Goal: Task Accomplishment & Management: Use online tool/utility

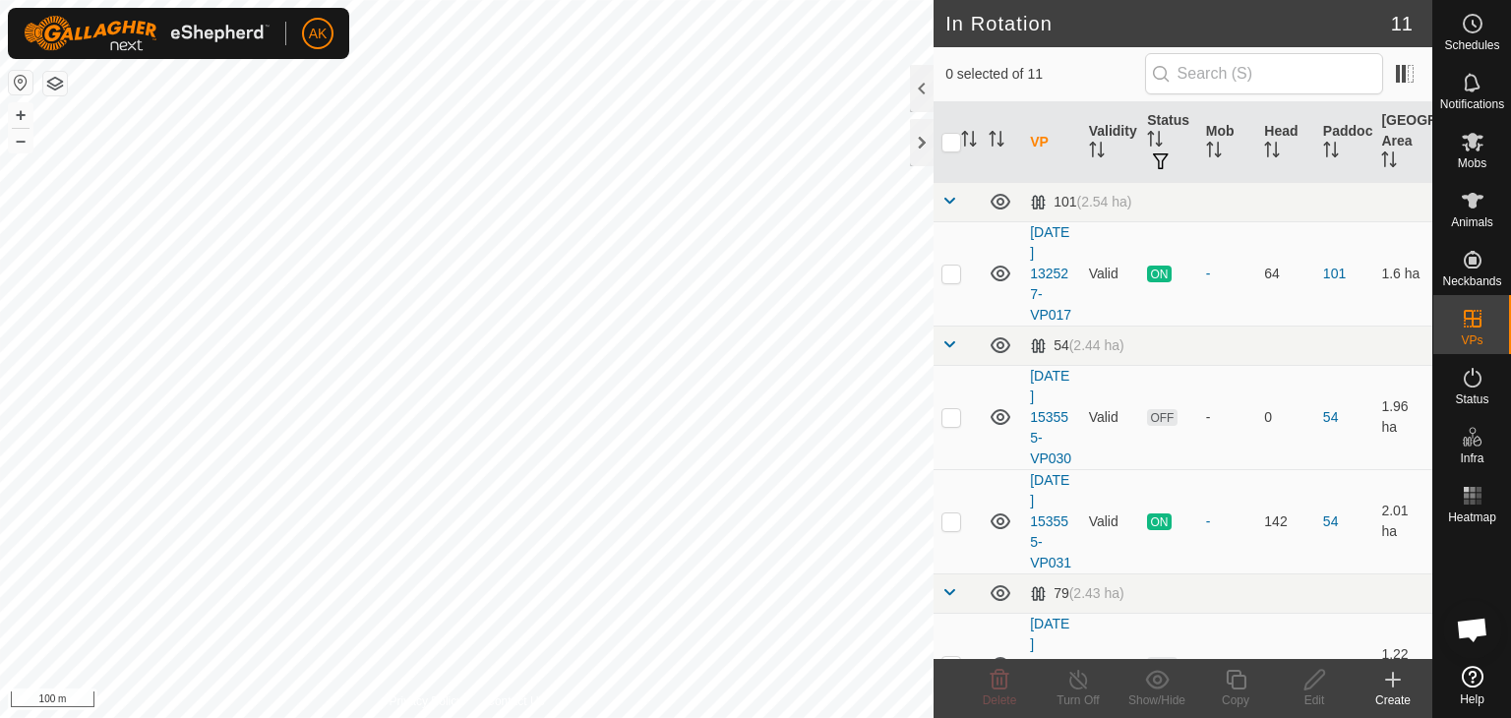
checkbox input "true"
checkbox input "false"
click at [1003, 689] on icon at bounding box center [1000, 680] width 19 height 20
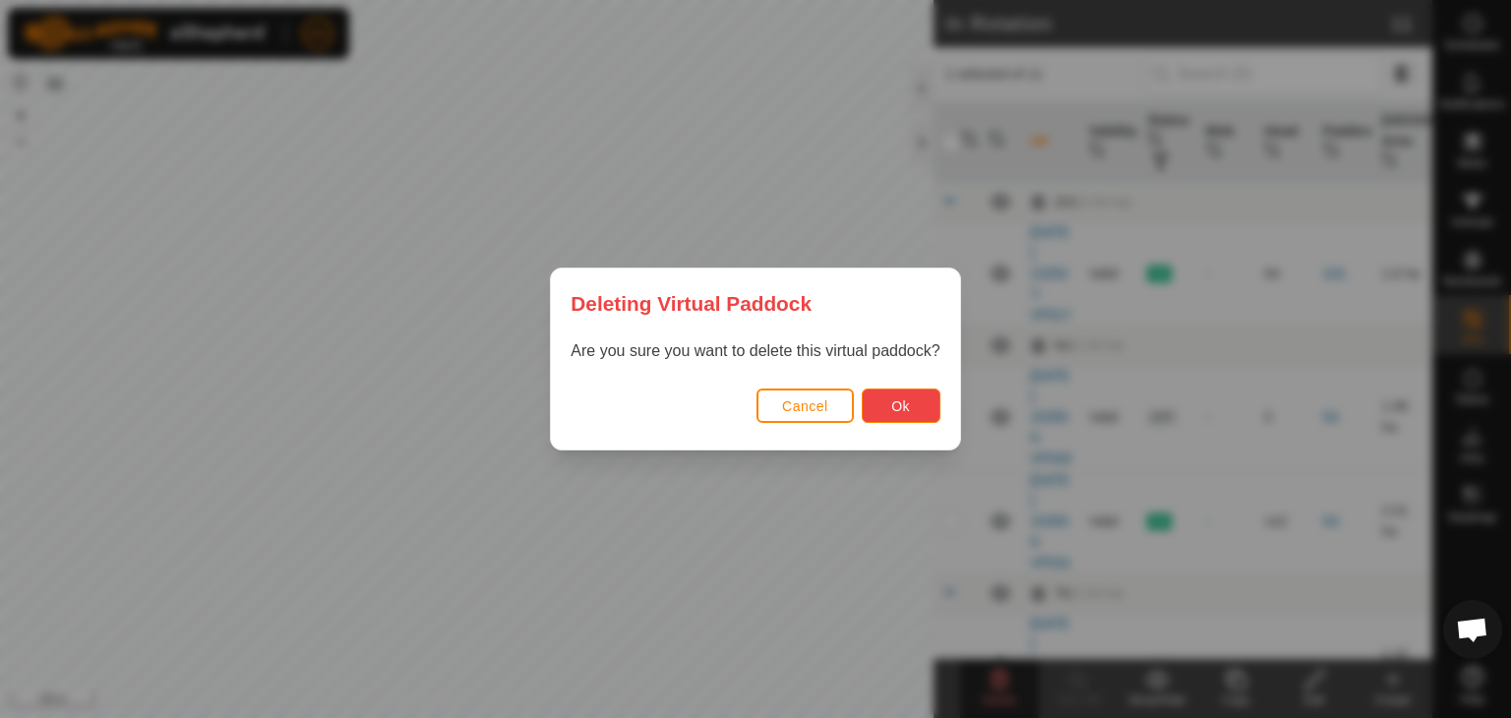
click at [900, 407] on span "Ok" at bounding box center [900, 406] width 19 height 16
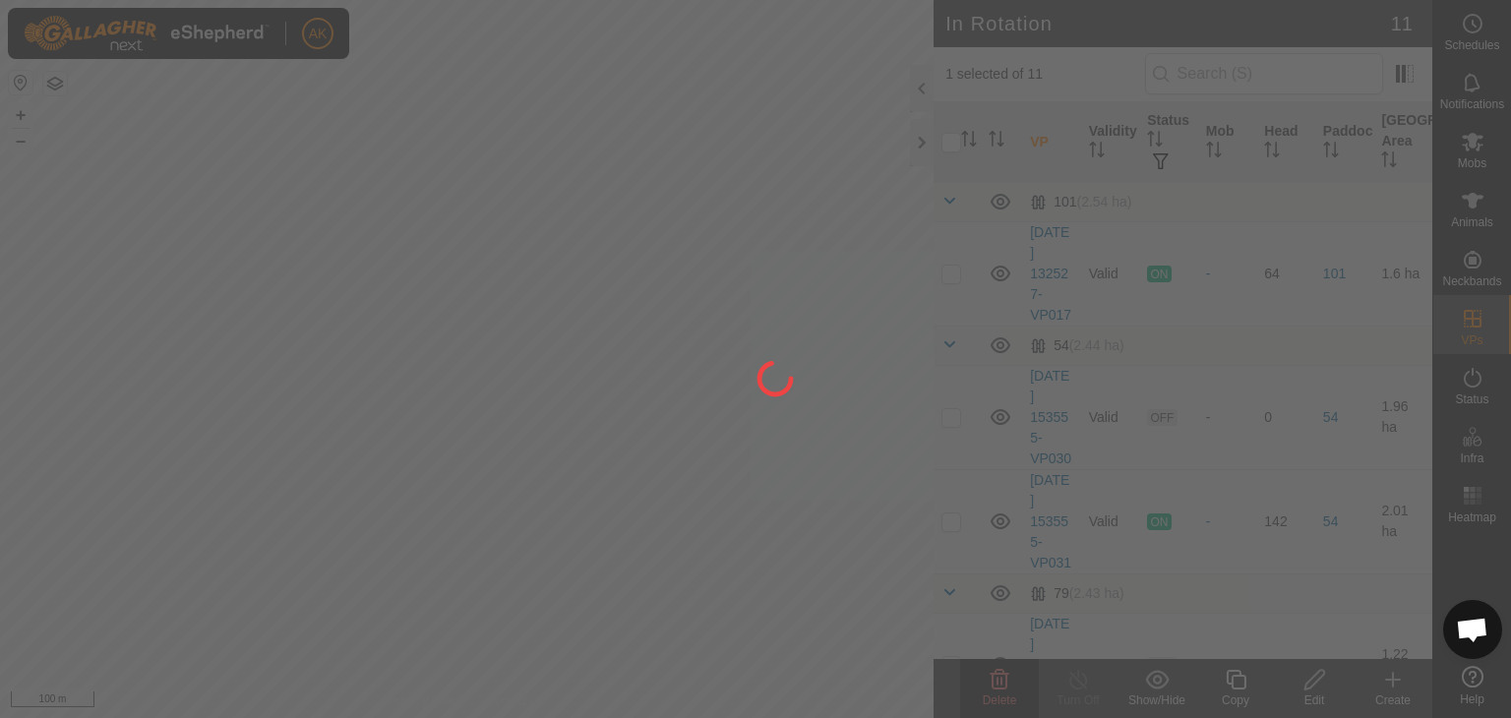
checkbox input "false"
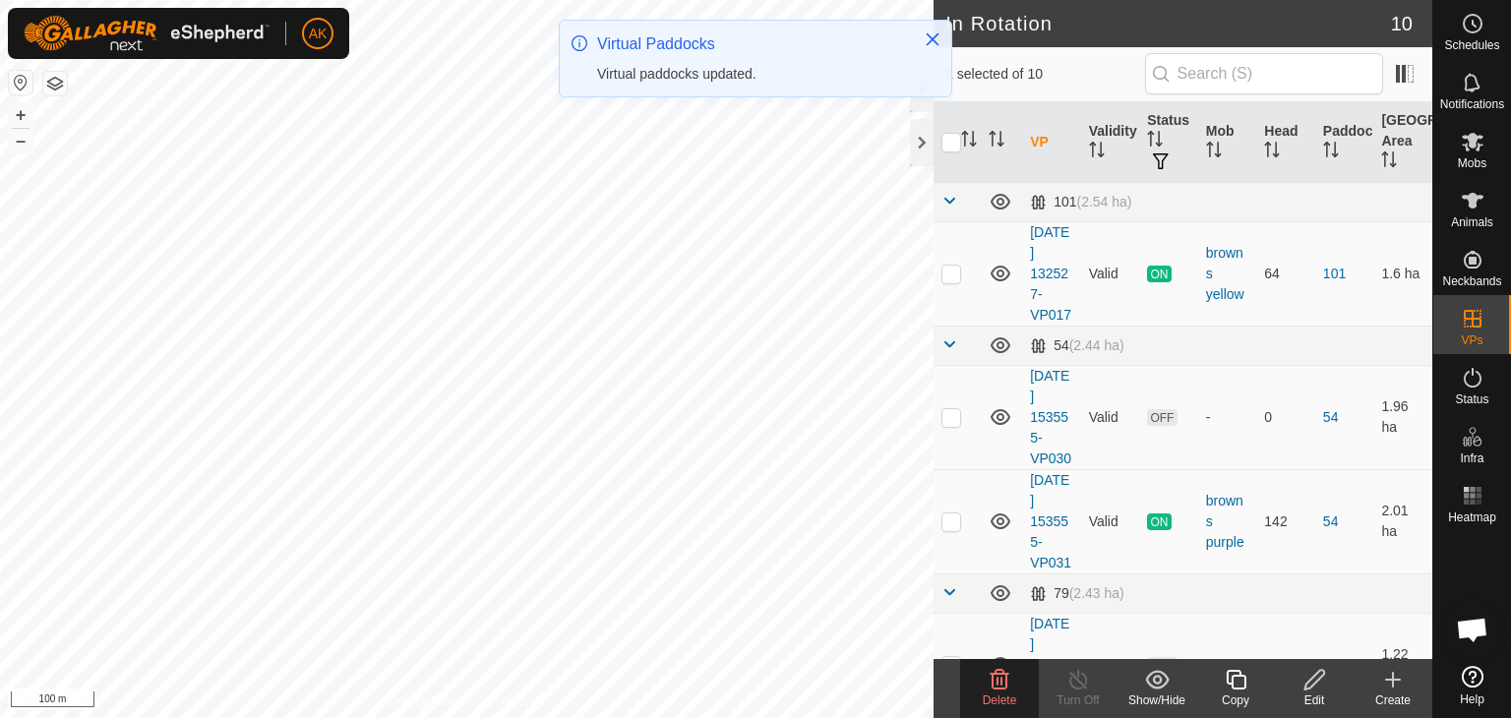
click at [999, 688] on icon at bounding box center [1000, 680] width 19 height 20
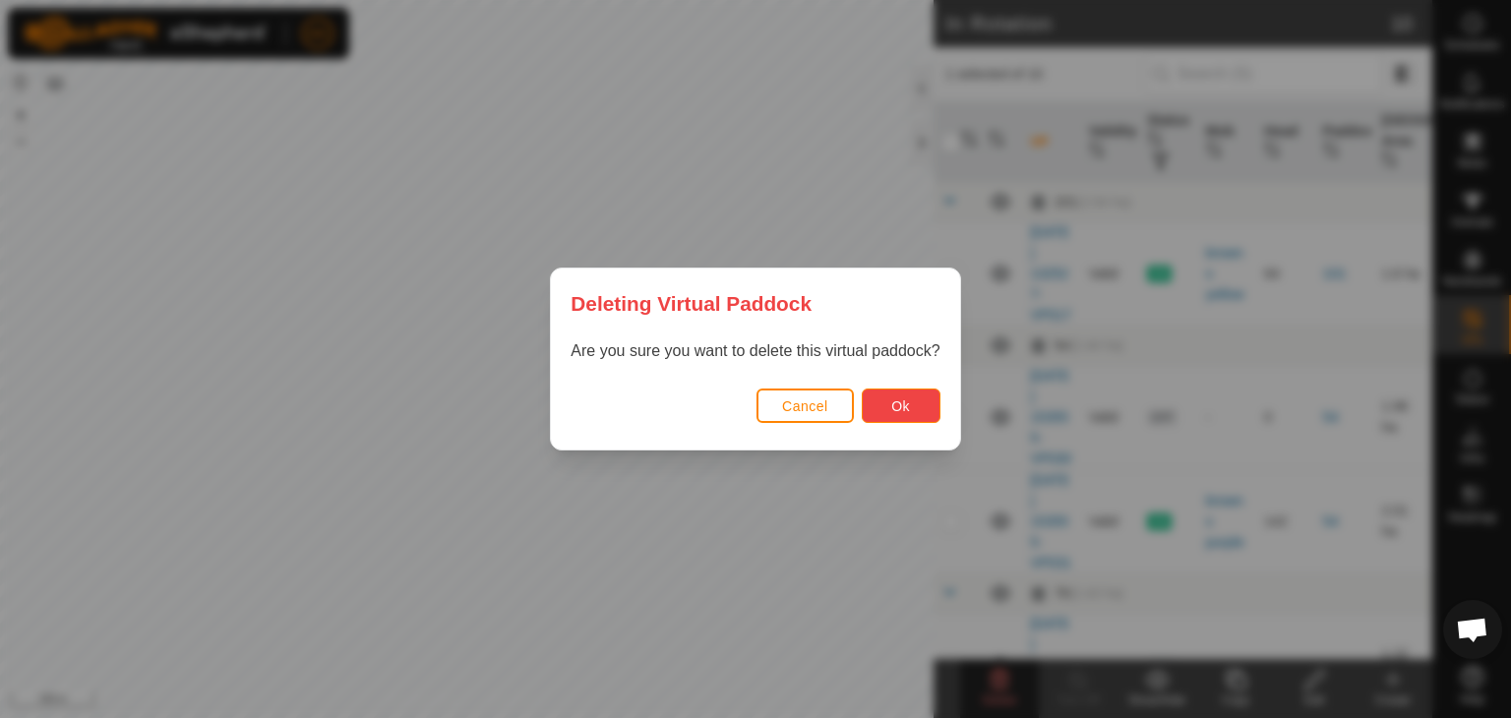
click at [900, 418] on button "Ok" at bounding box center [901, 406] width 79 height 34
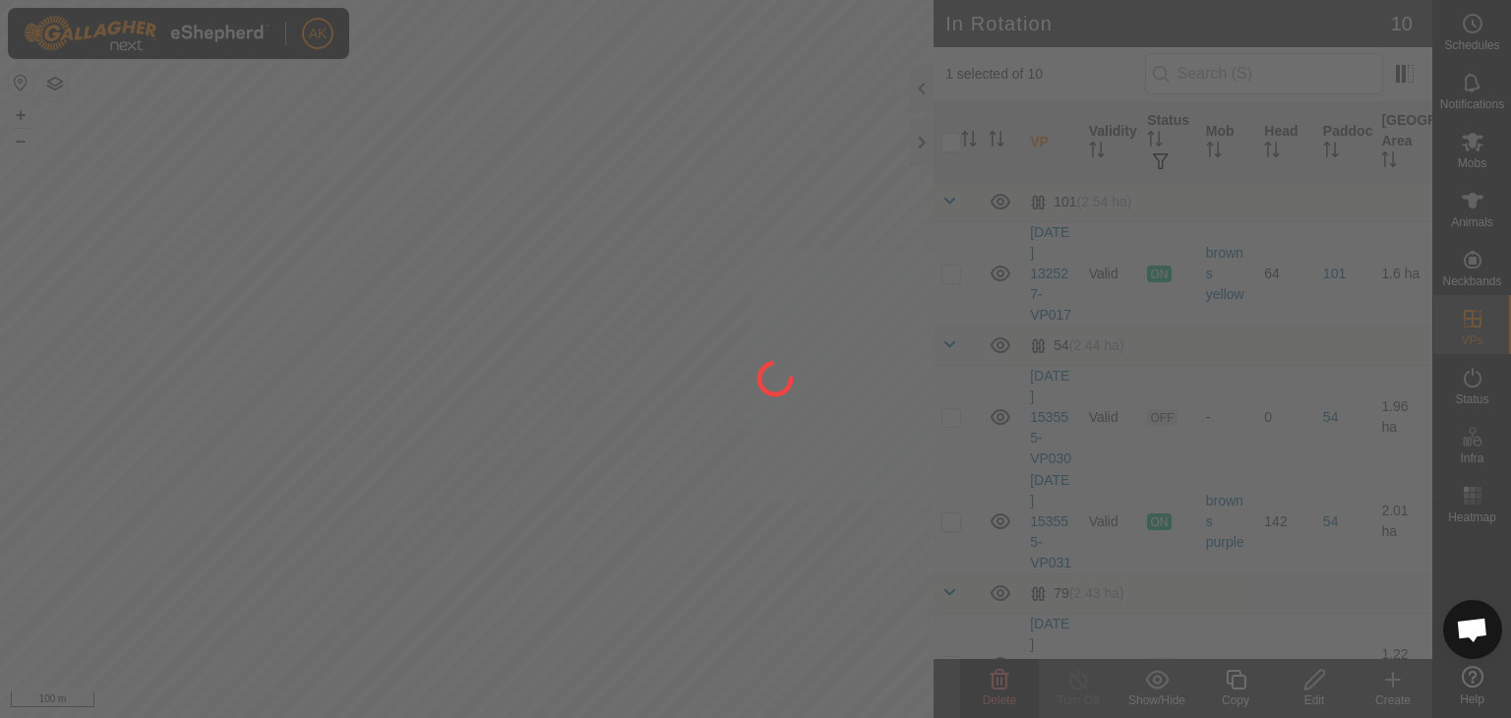
checkbox input "false"
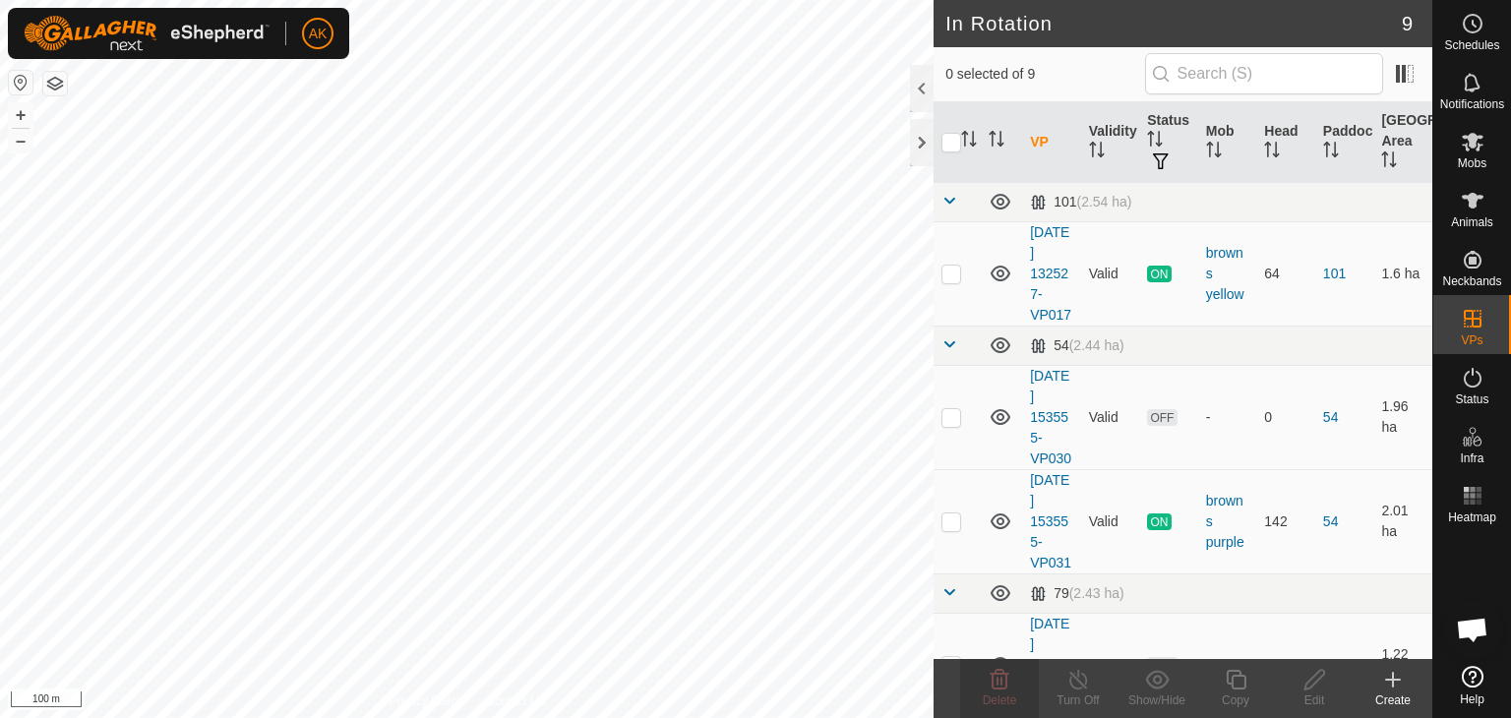
checkbox input "true"
checkbox input "false"
click at [995, 688] on icon at bounding box center [1000, 680] width 19 height 20
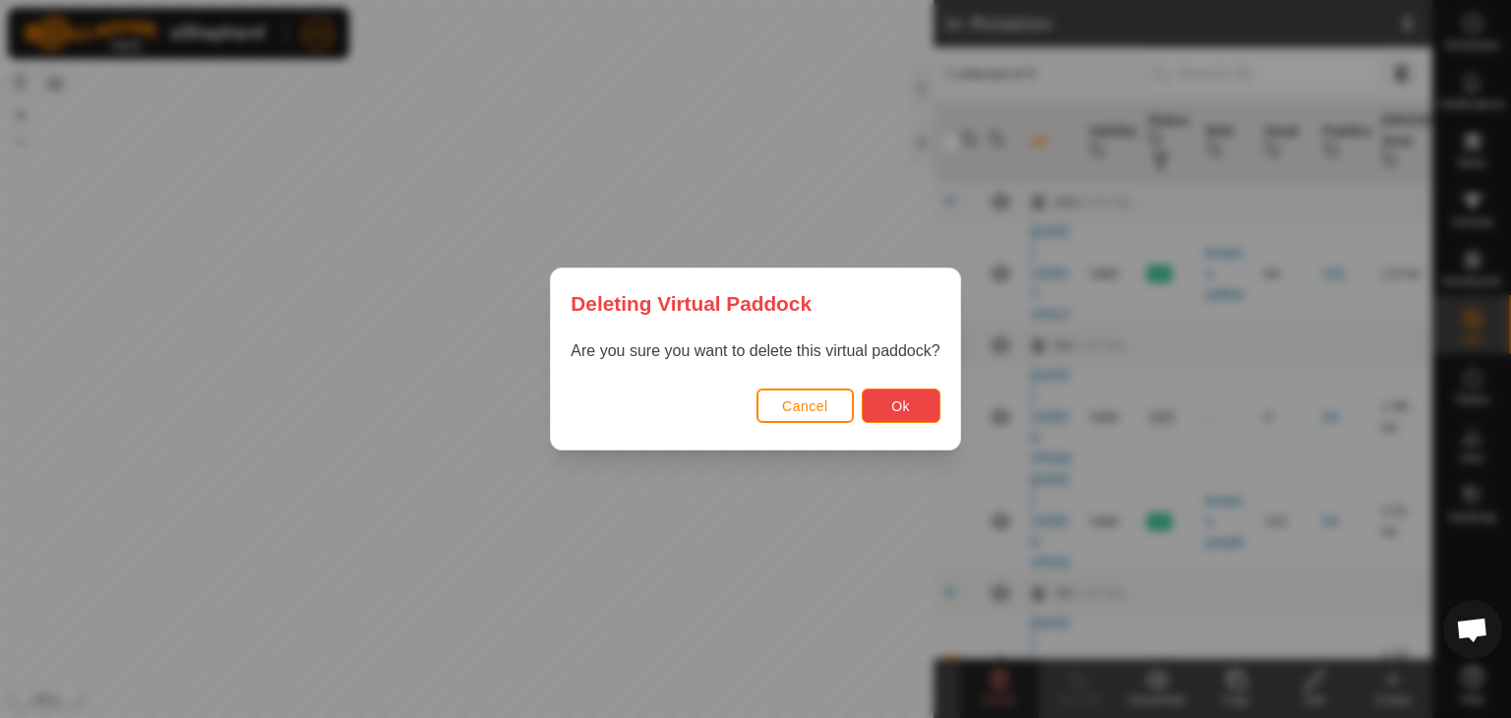
drag, startPoint x: 882, startPoint y: 395, endPoint x: 880, endPoint y: 406, distance: 11.0
click at [880, 406] on button "Ok" at bounding box center [901, 406] width 79 height 34
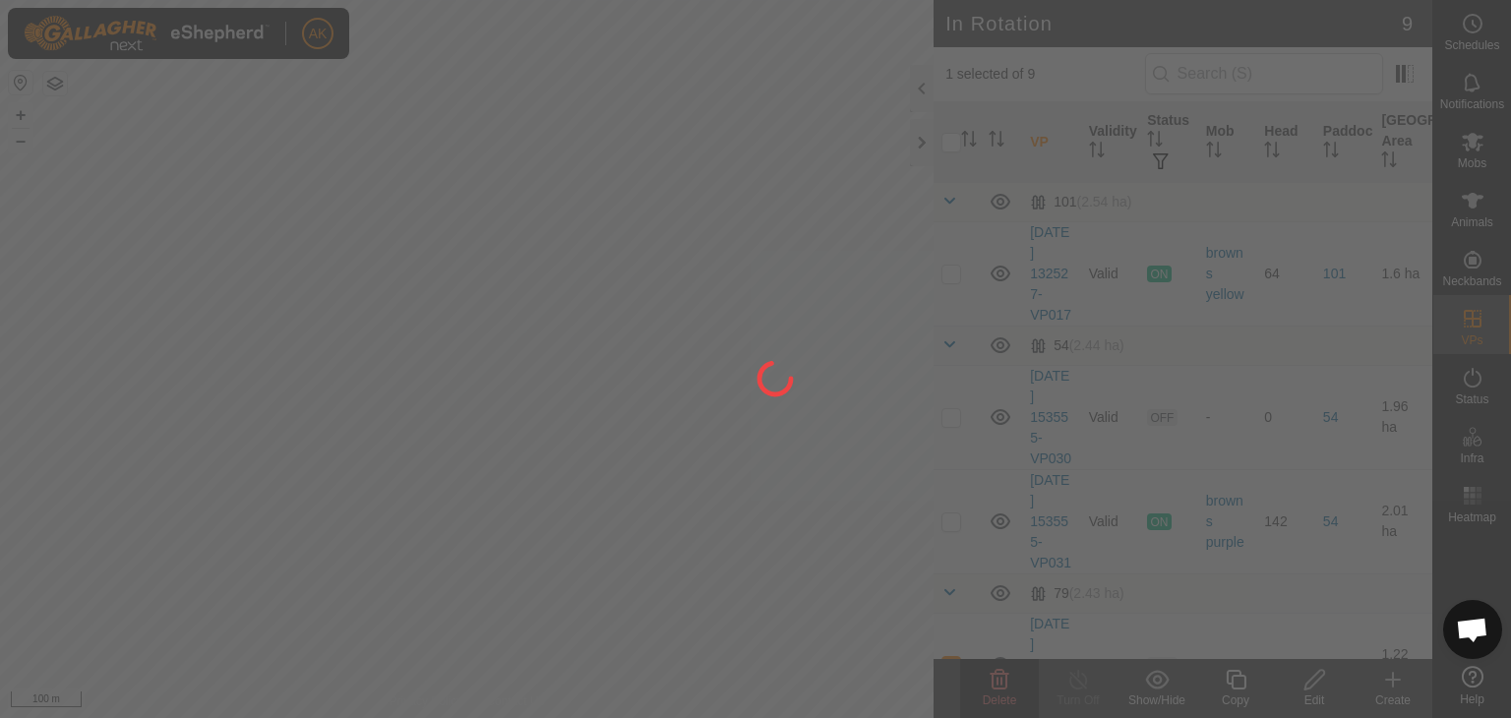
checkbox input "false"
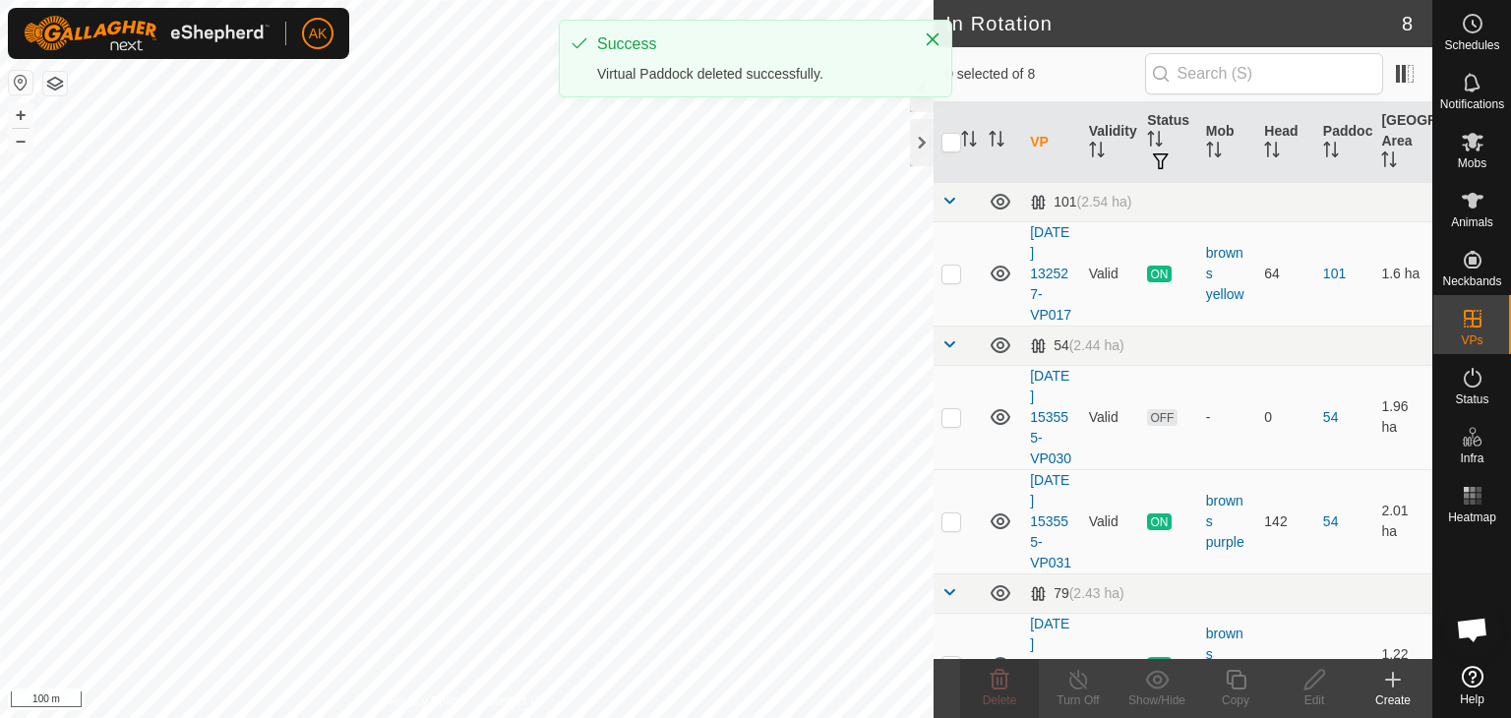
checkbox input "true"
checkbox input "false"
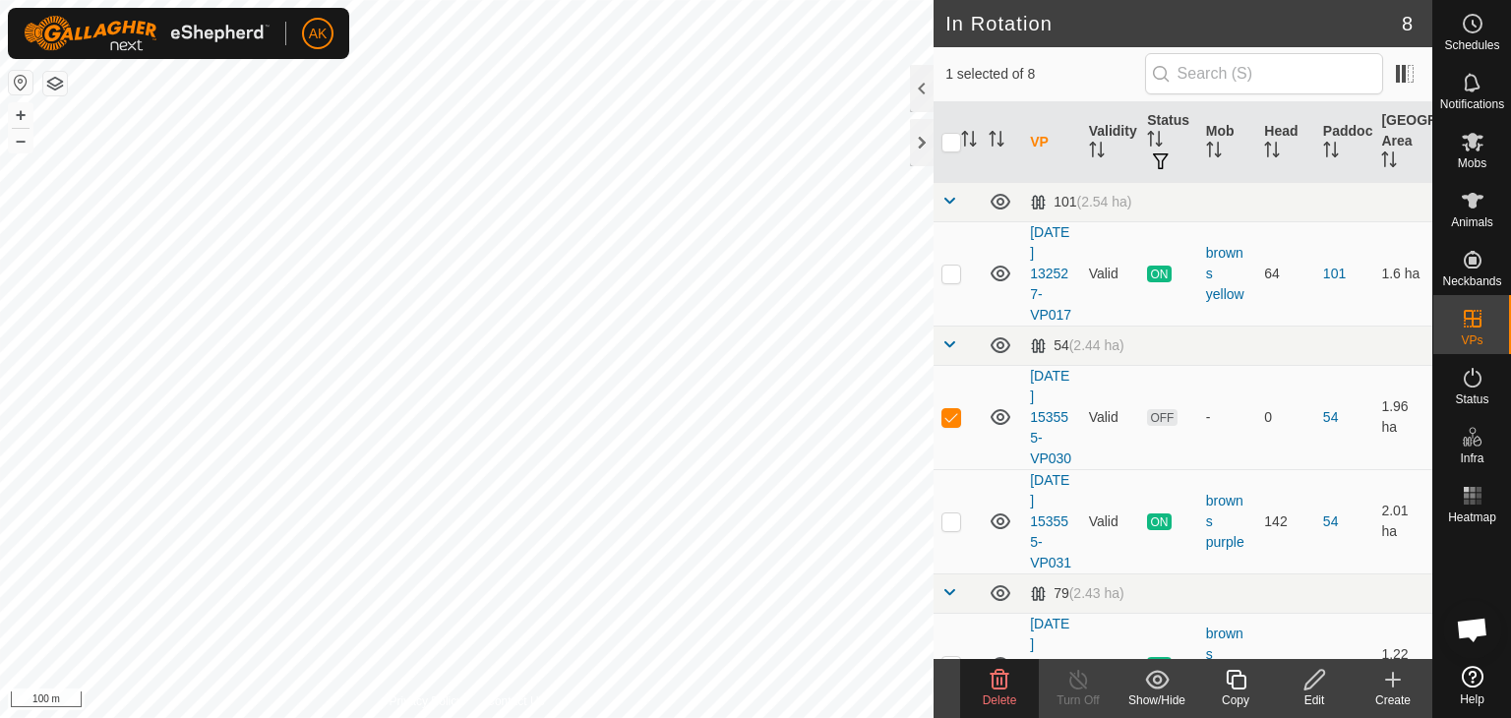
click at [994, 674] on icon at bounding box center [1000, 680] width 24 height 24
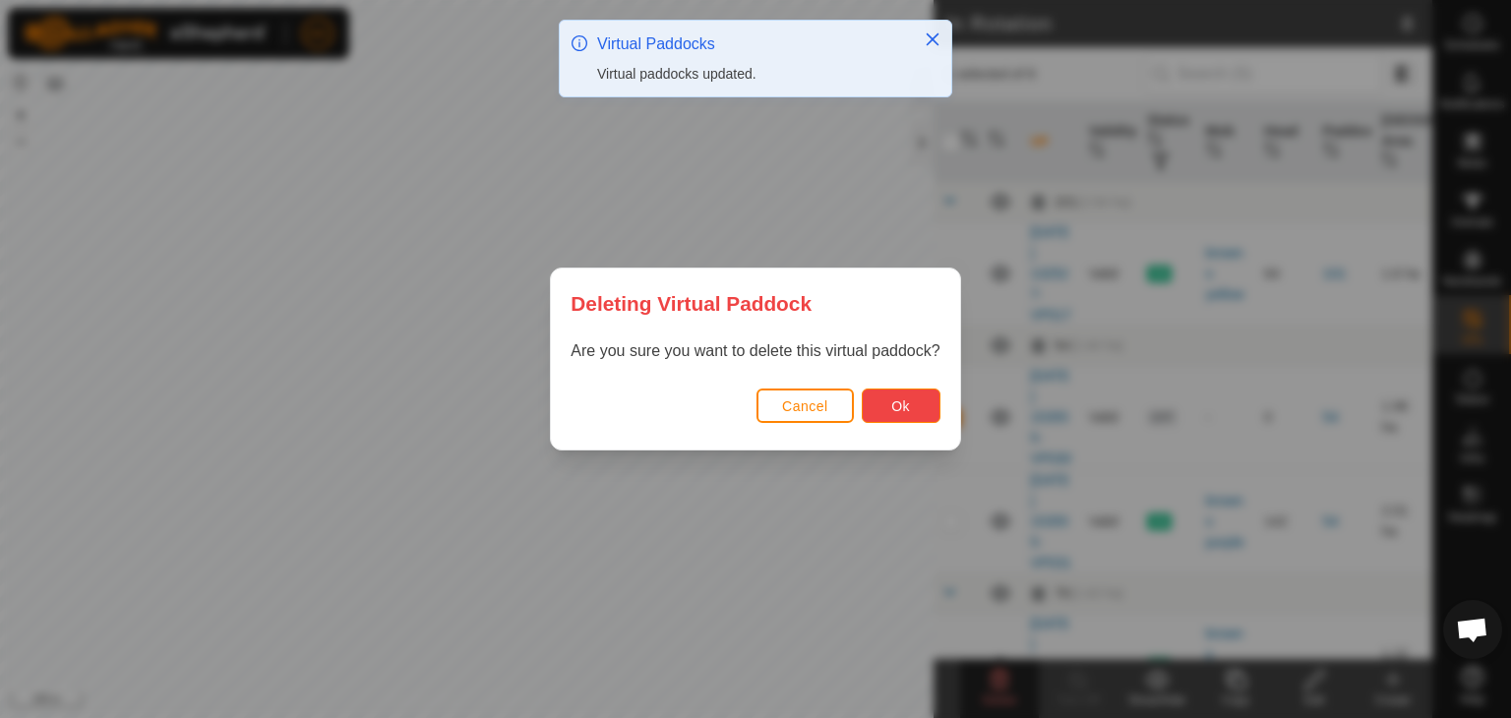
click at [899, 406] on span "Ok" at bounding box center [900, 406] width 19 height 16
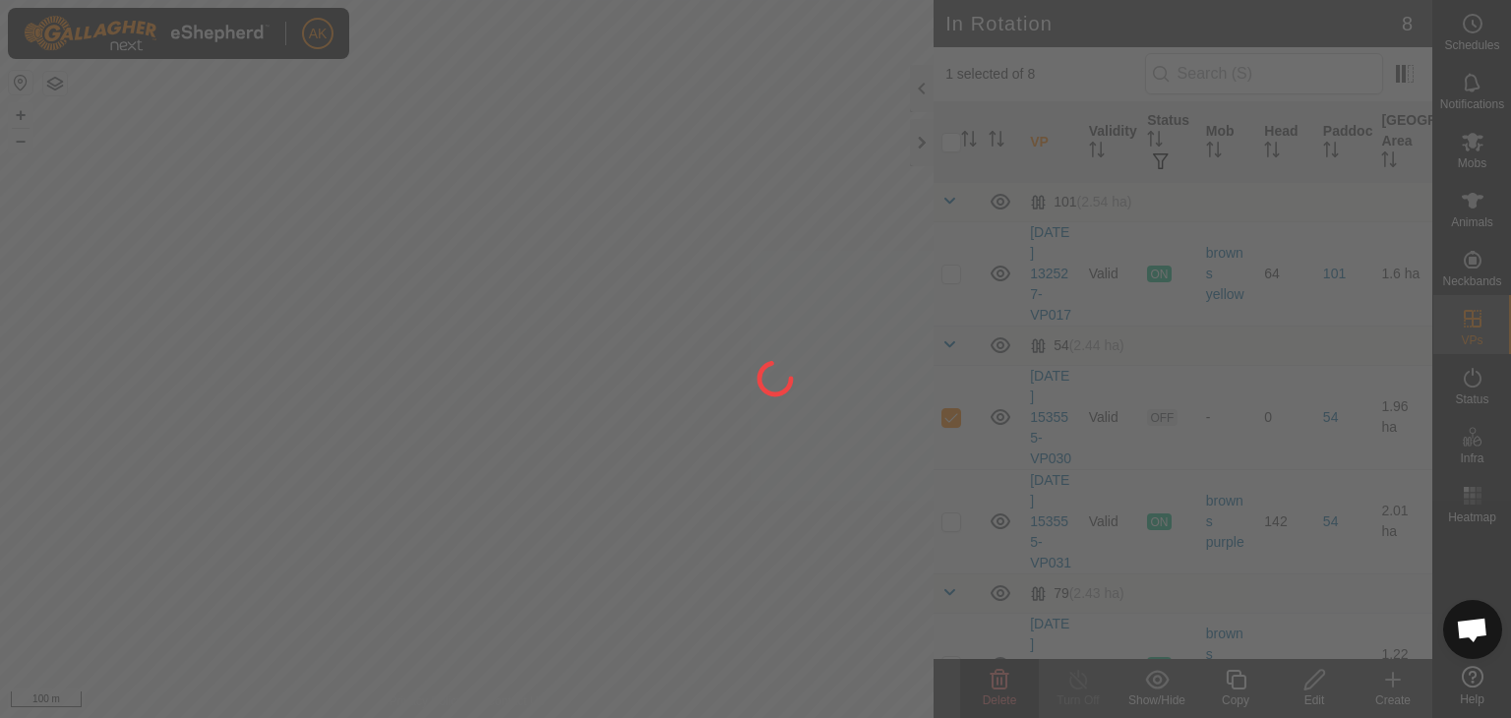
checkbox input "false"
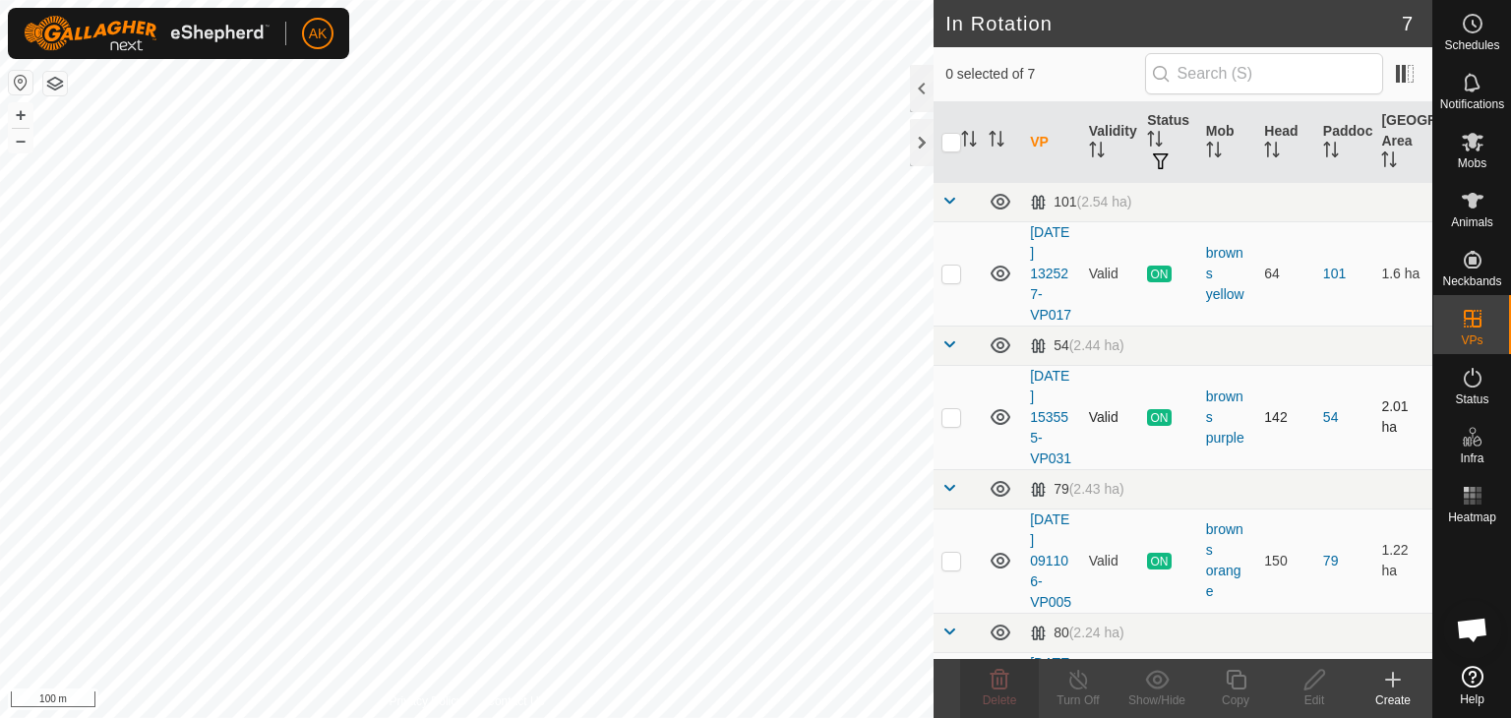
checkbox input "true"
click at [1231, 676] on icon at bounding box center [1236, 680] width 25 height 24
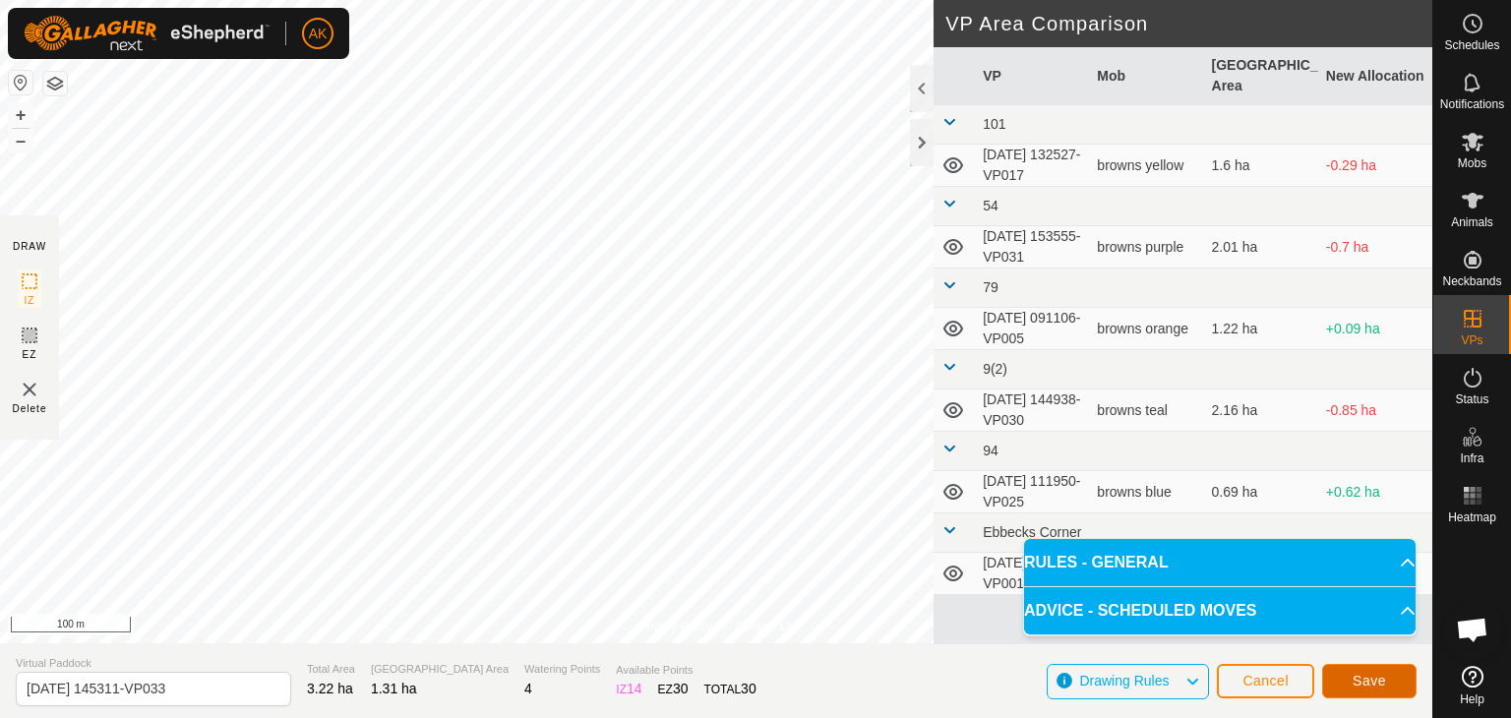
click at [1358, 683] on span "Save" at bounding box center [1368, 681] width 33 height 16
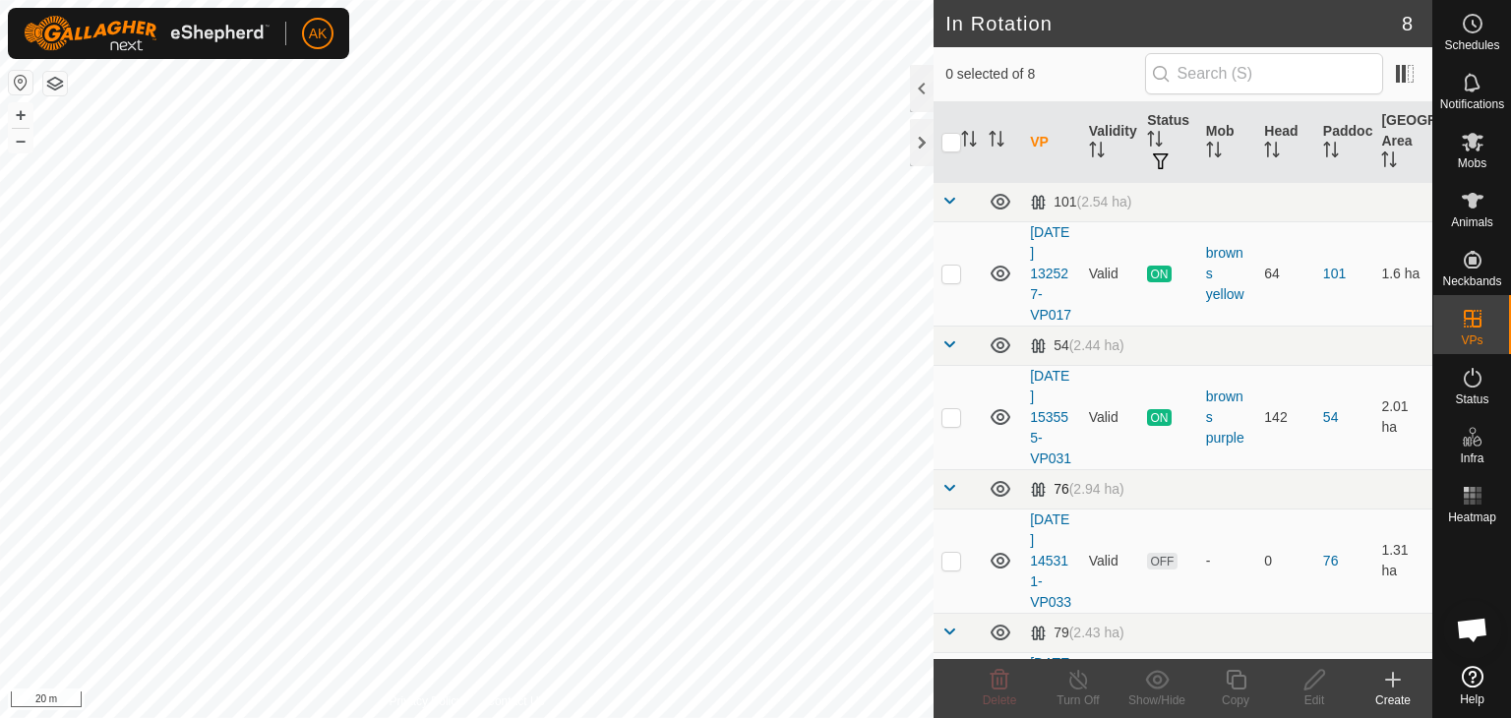
checkbox input "true"
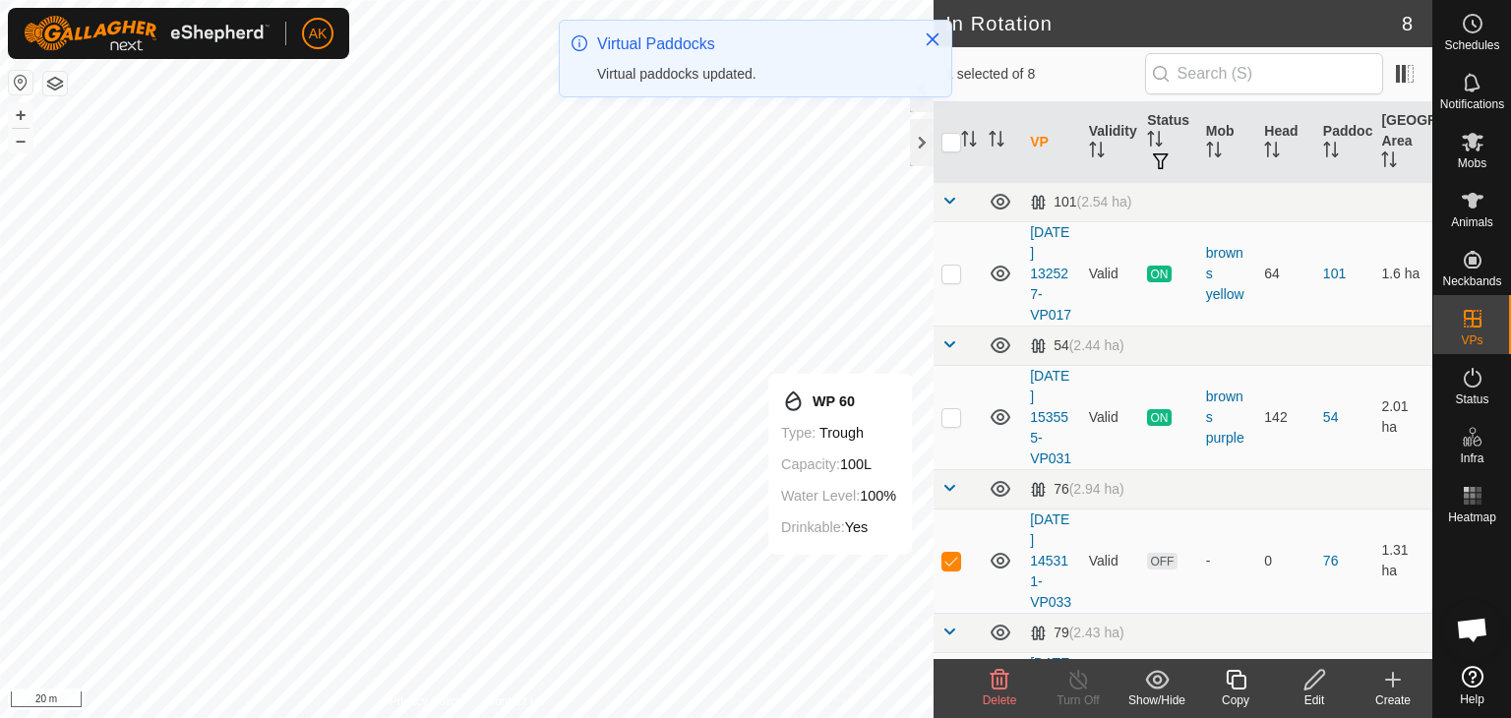
click at [1309, 676] on icon at bounding box center [1314, 680] width 25 height 24
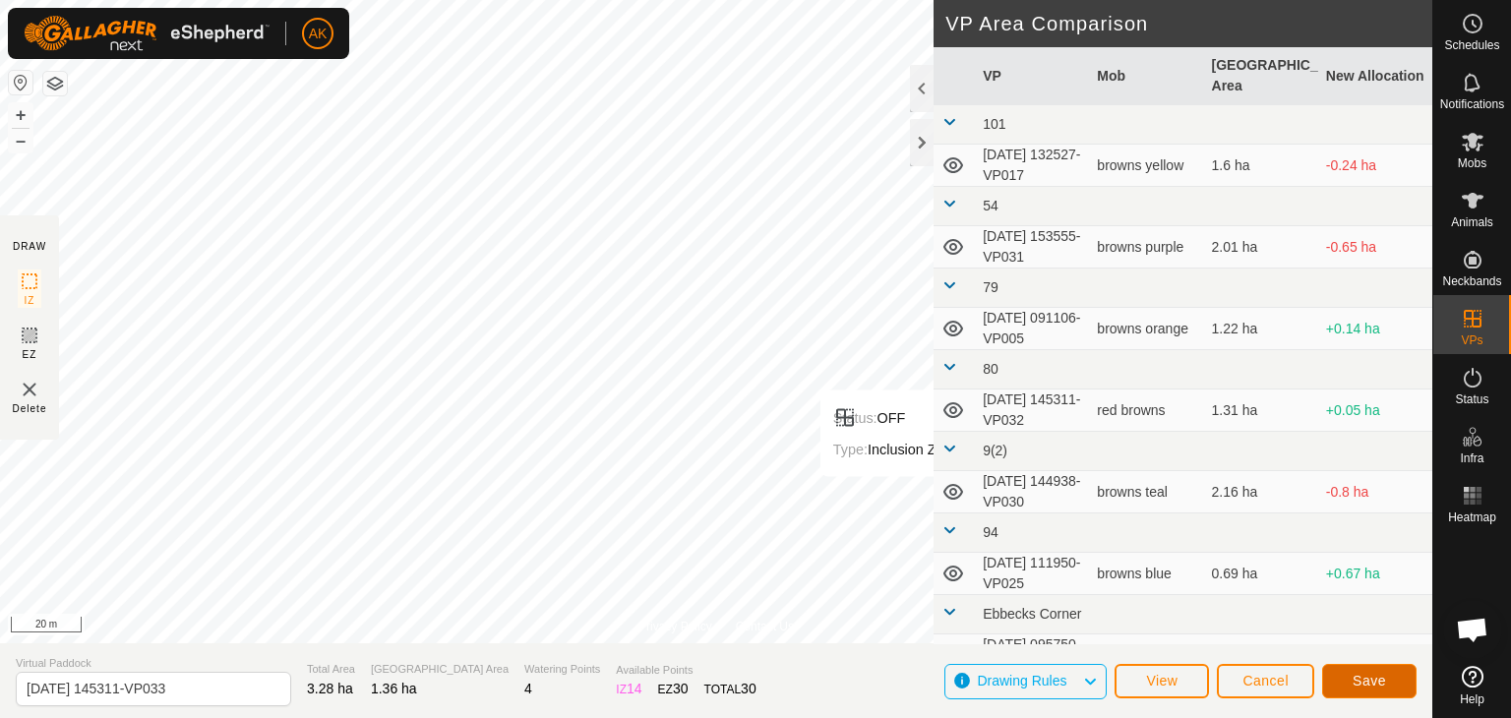
click at [1391, 681] on button "Save" at bounding box center [1369, 681] width 94 height 34
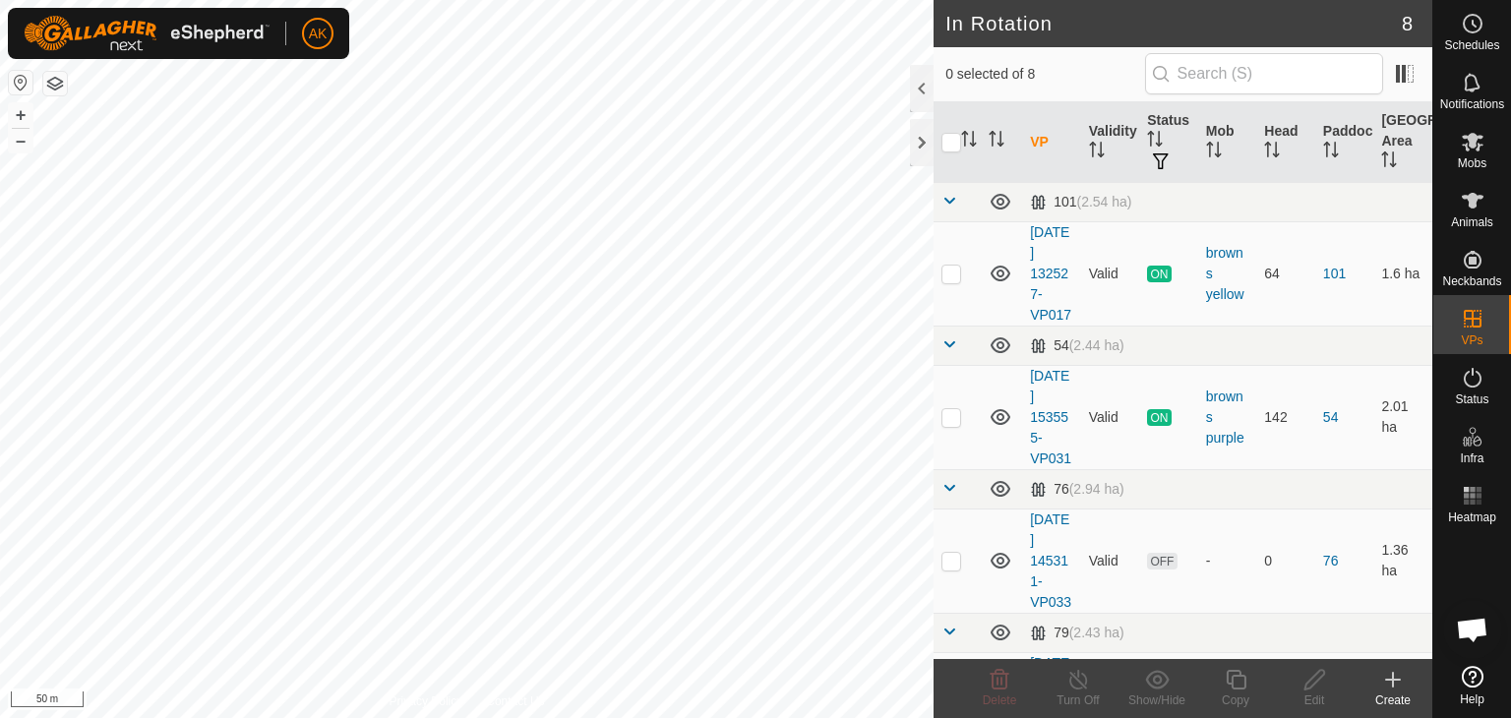
checkbox input "true"
click at [1233, 674] on icon at bounding box center [1236, 680] width 20 height 20
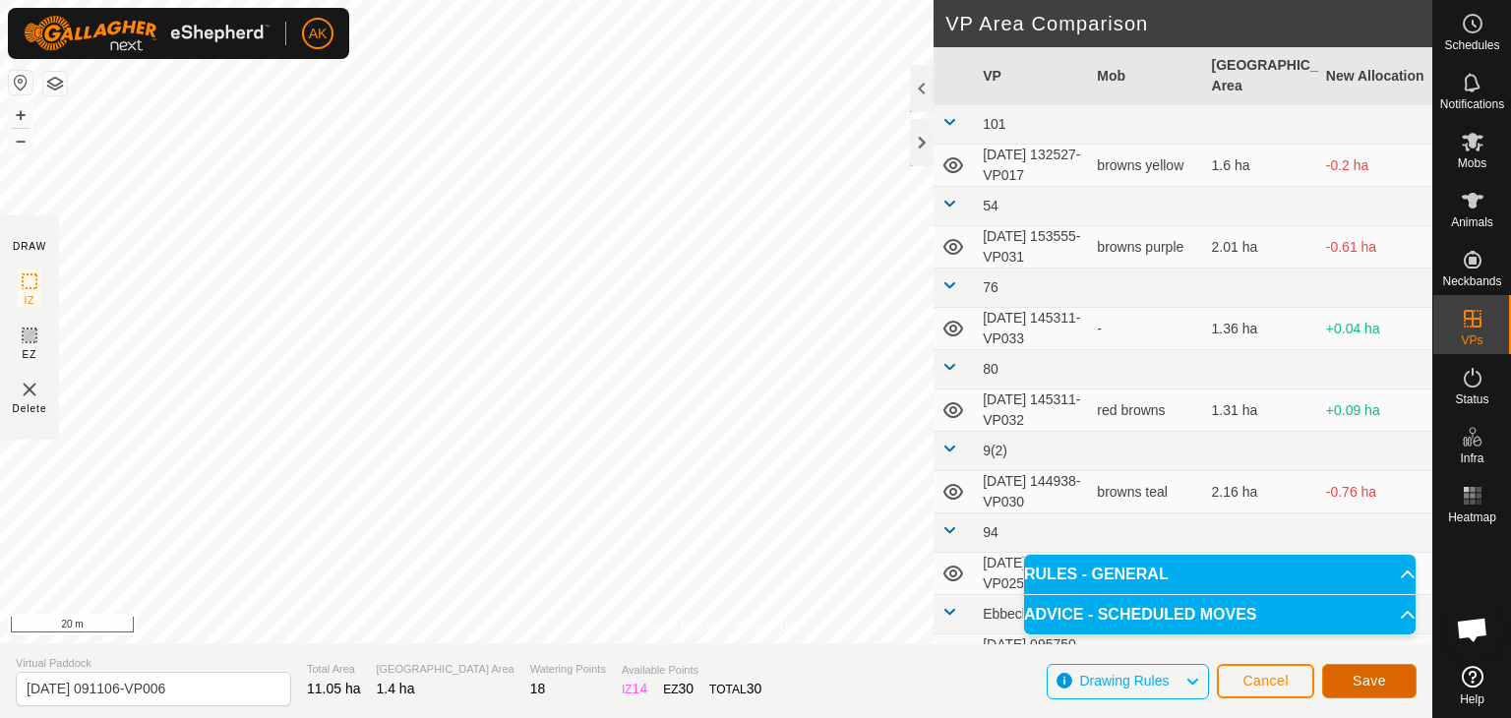
click at [1401, 680] on button "Save" at bounding box center [1369, 681] width 94 height 34
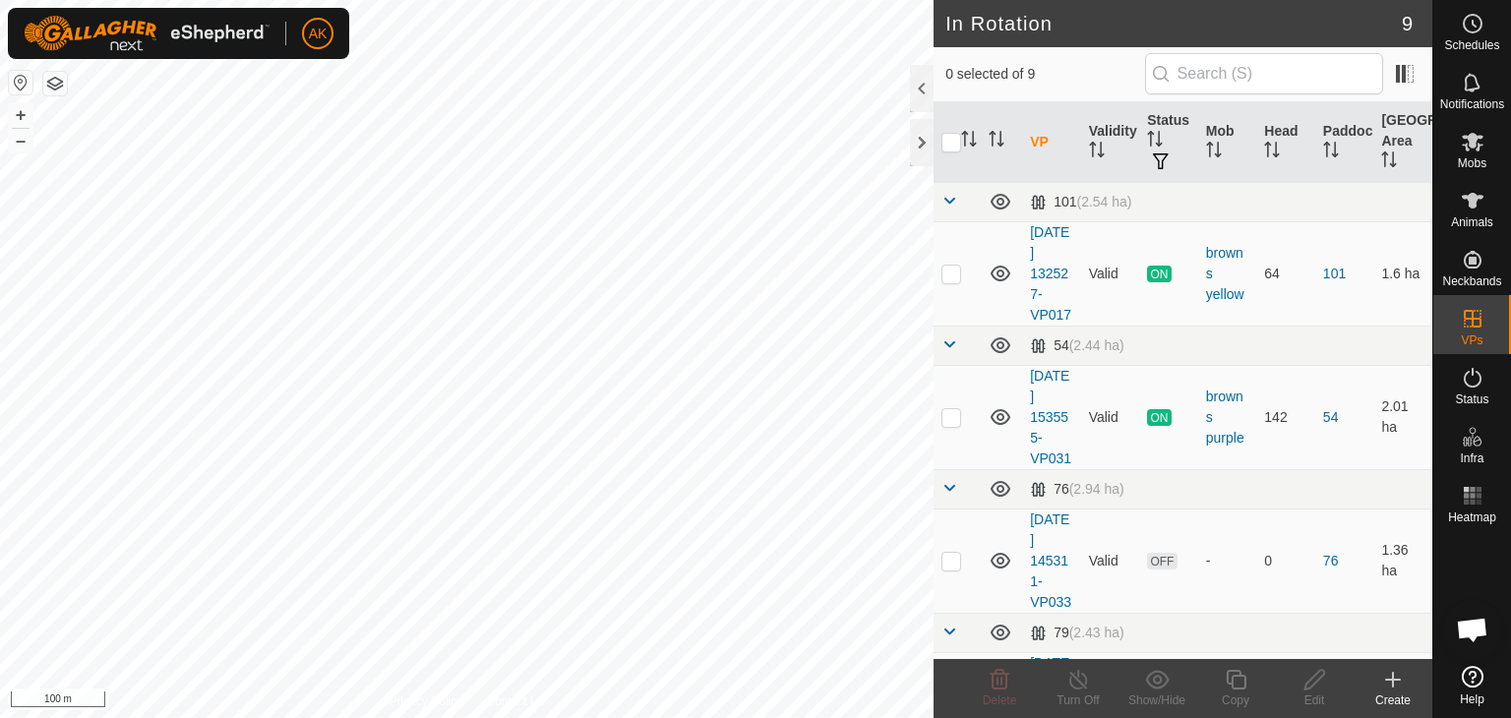
checkbox input "true"
click at [1243, 686] on icon at bounding box center [1236, 680] width 20 height 20
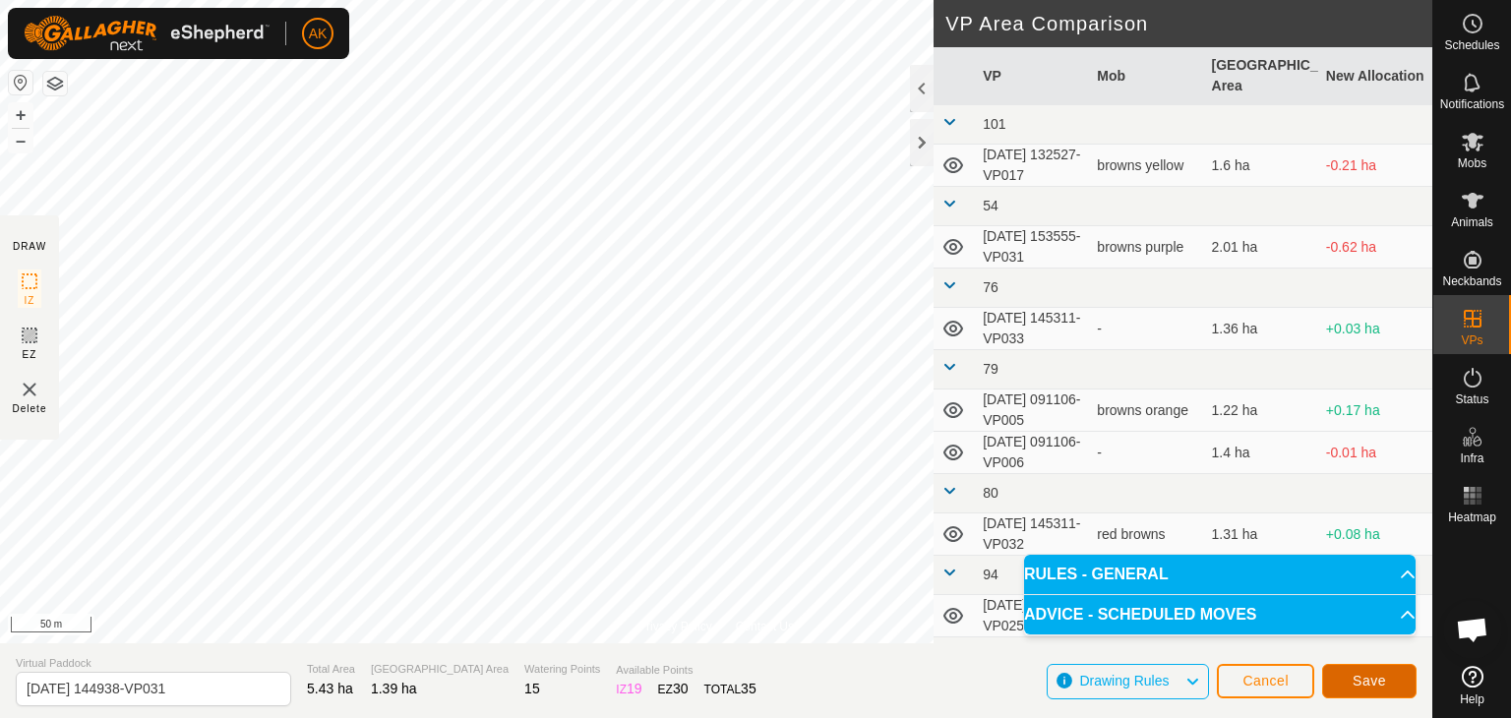
click at [1358, 679] on span "Save" at bounding box center [1368, 681] width 33 height 16
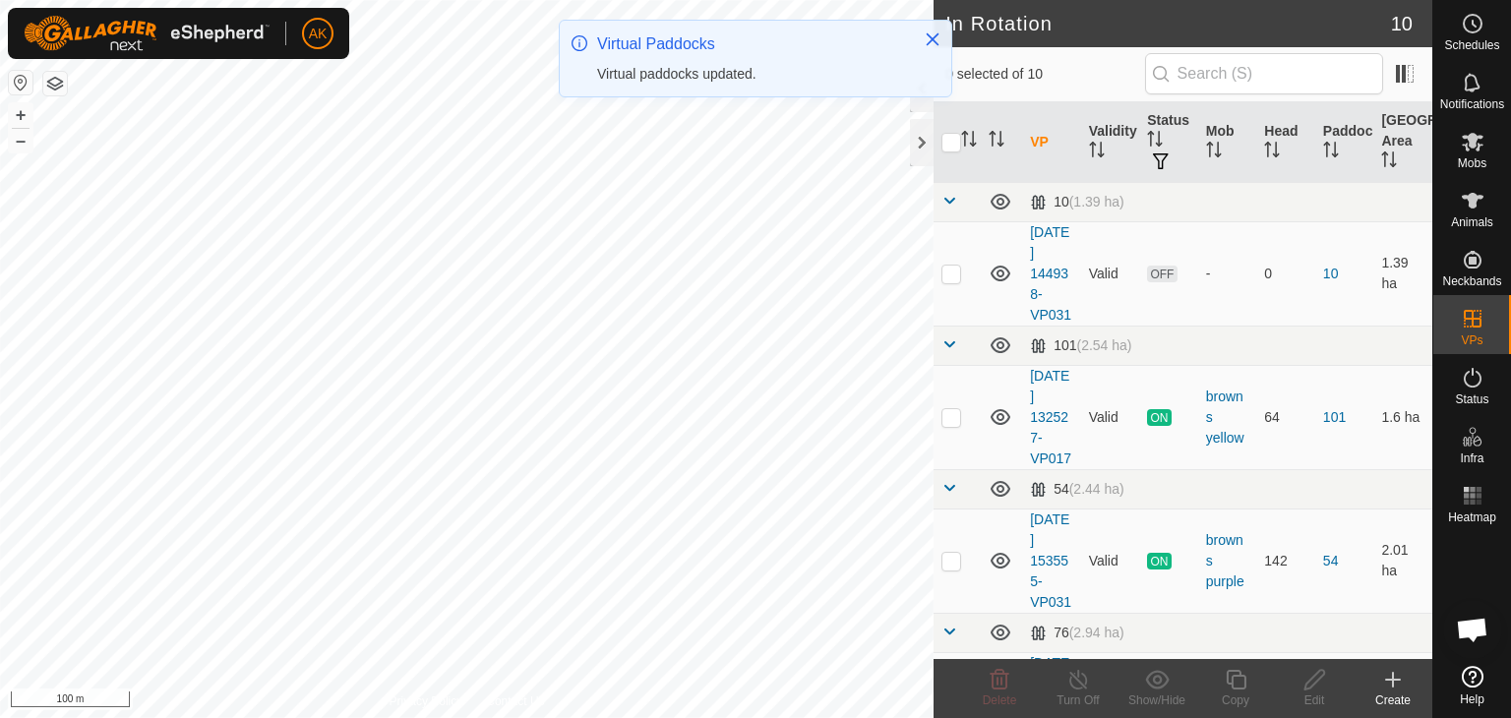
checkbox input "true"
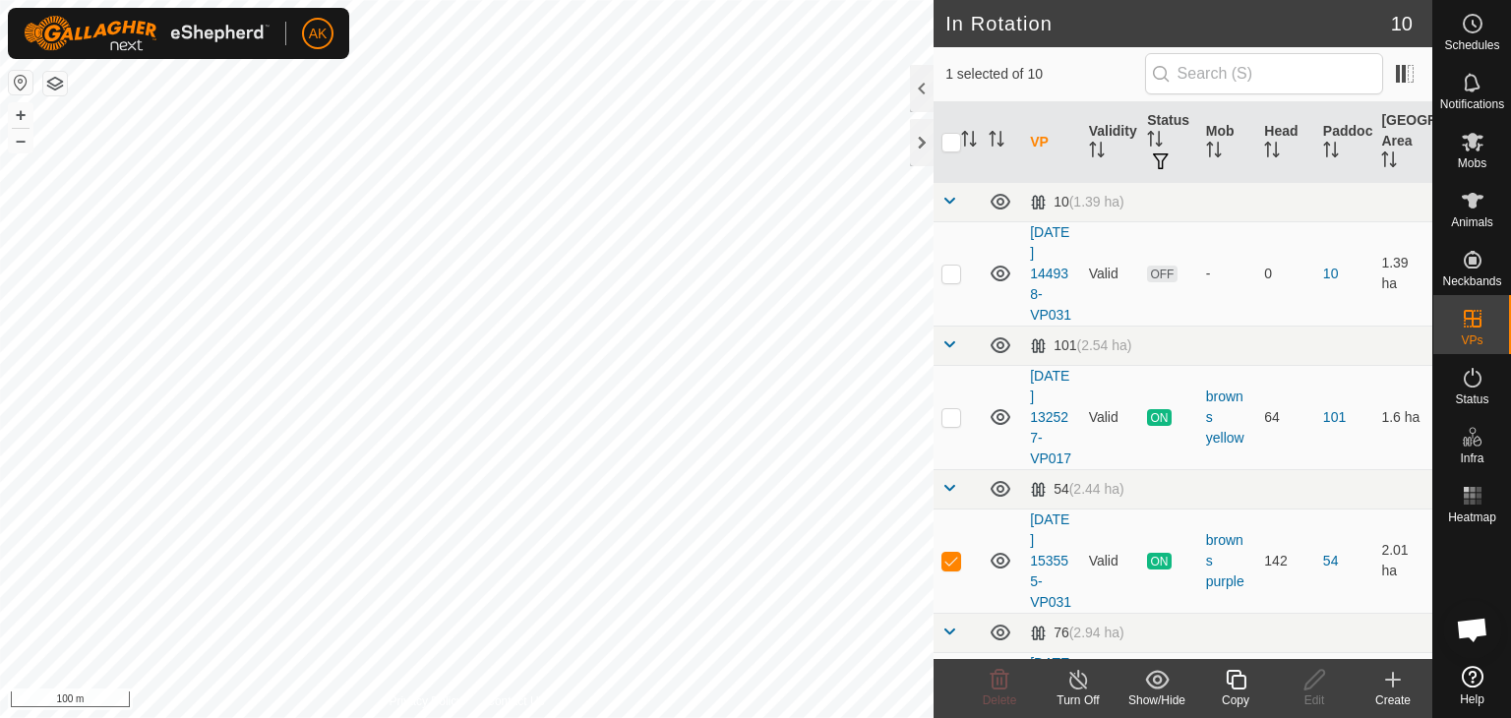
click at [1235, 666] on div "Copy" at bounding box center [1235, 688] width 79 height 59
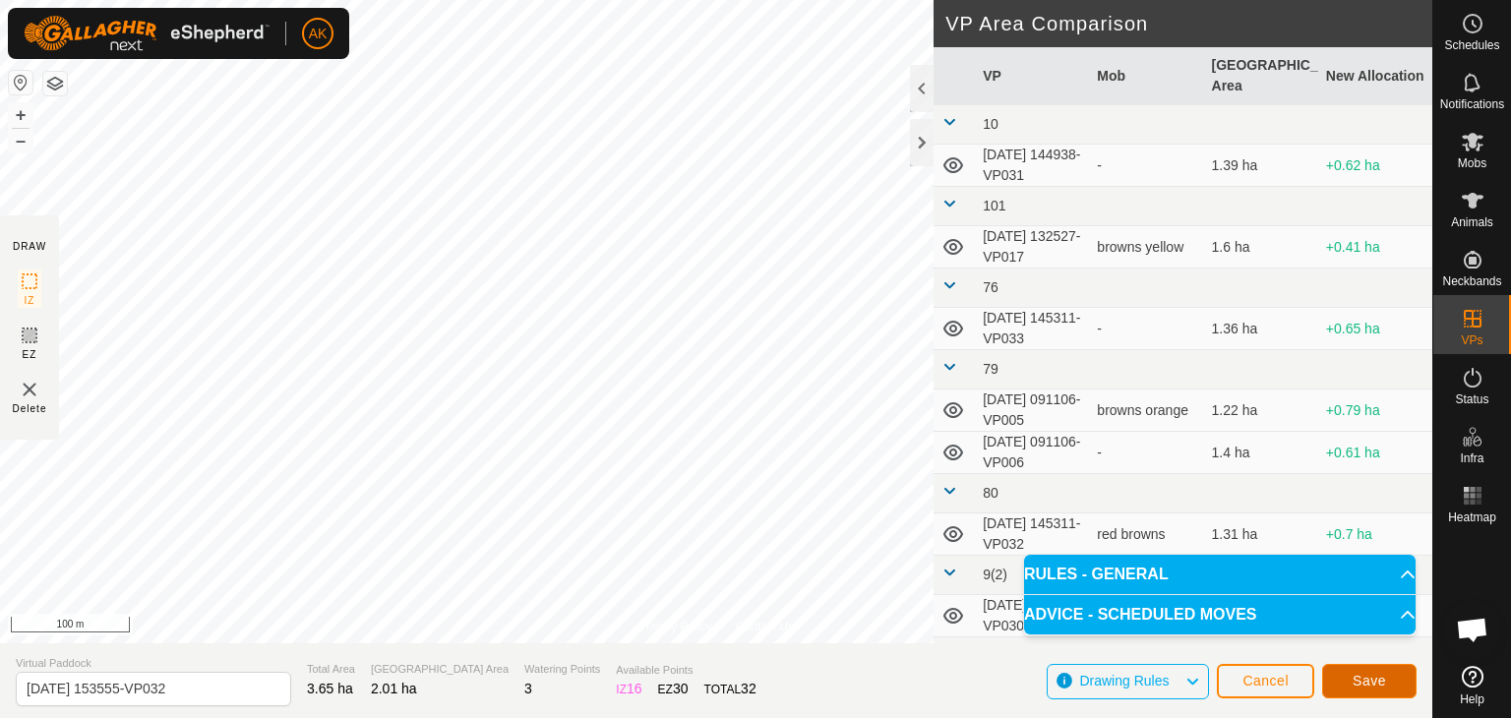
click at [1404, 678] on button "Save" at bounding box center [1369, 681] width 94 height 34
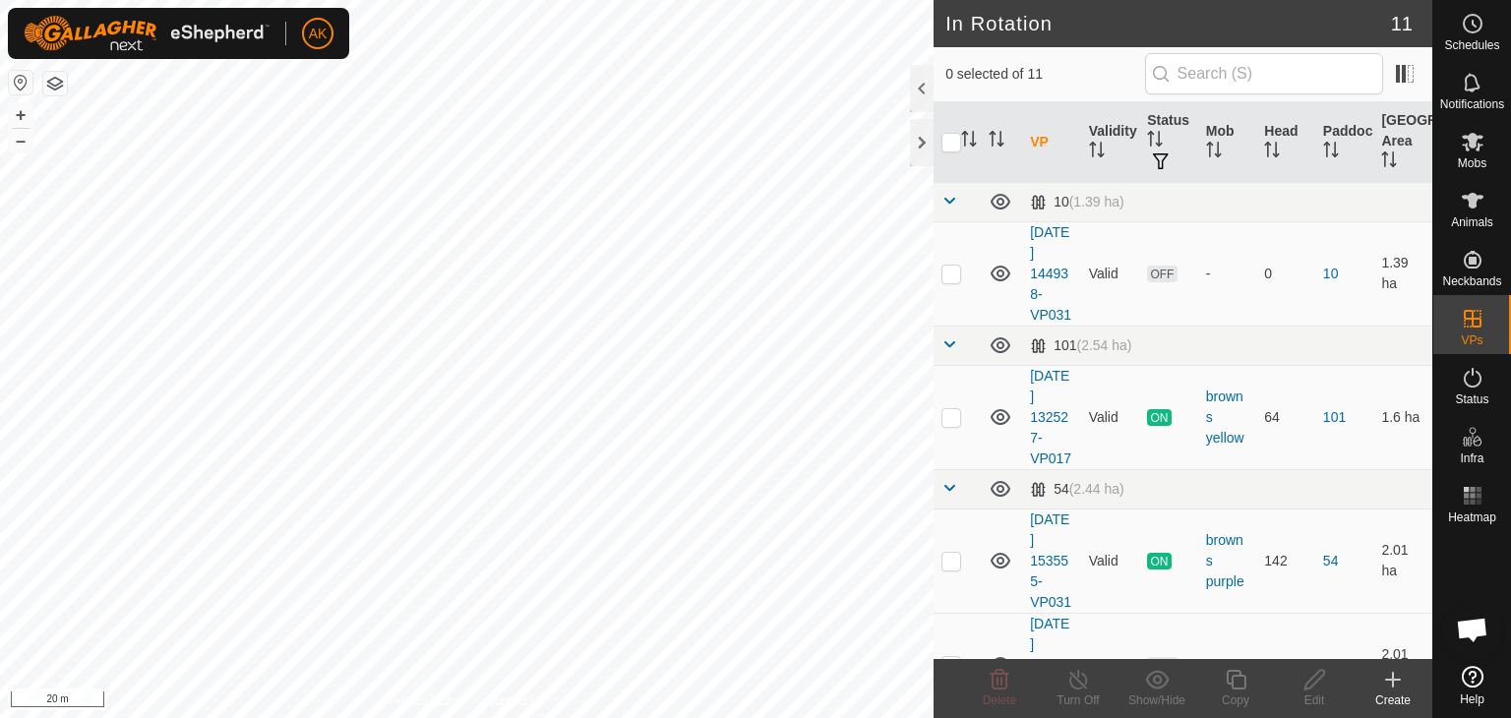
checkbox input "true"
click at [1234, 676] on icon at bounding box center [1236, 680] width 20 height 20
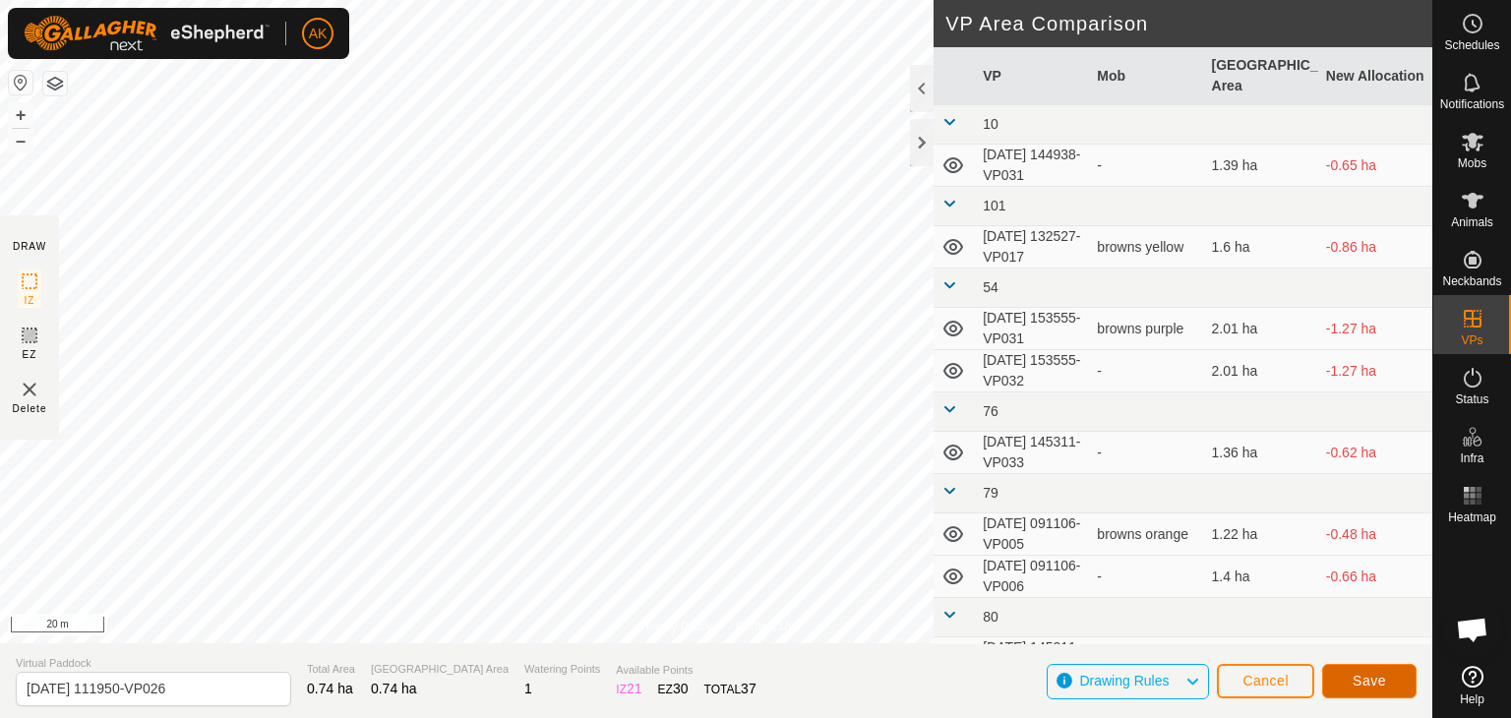
click at [1388, 675] on button "Save" at bounding box center [1369, 681] width 94 height 34
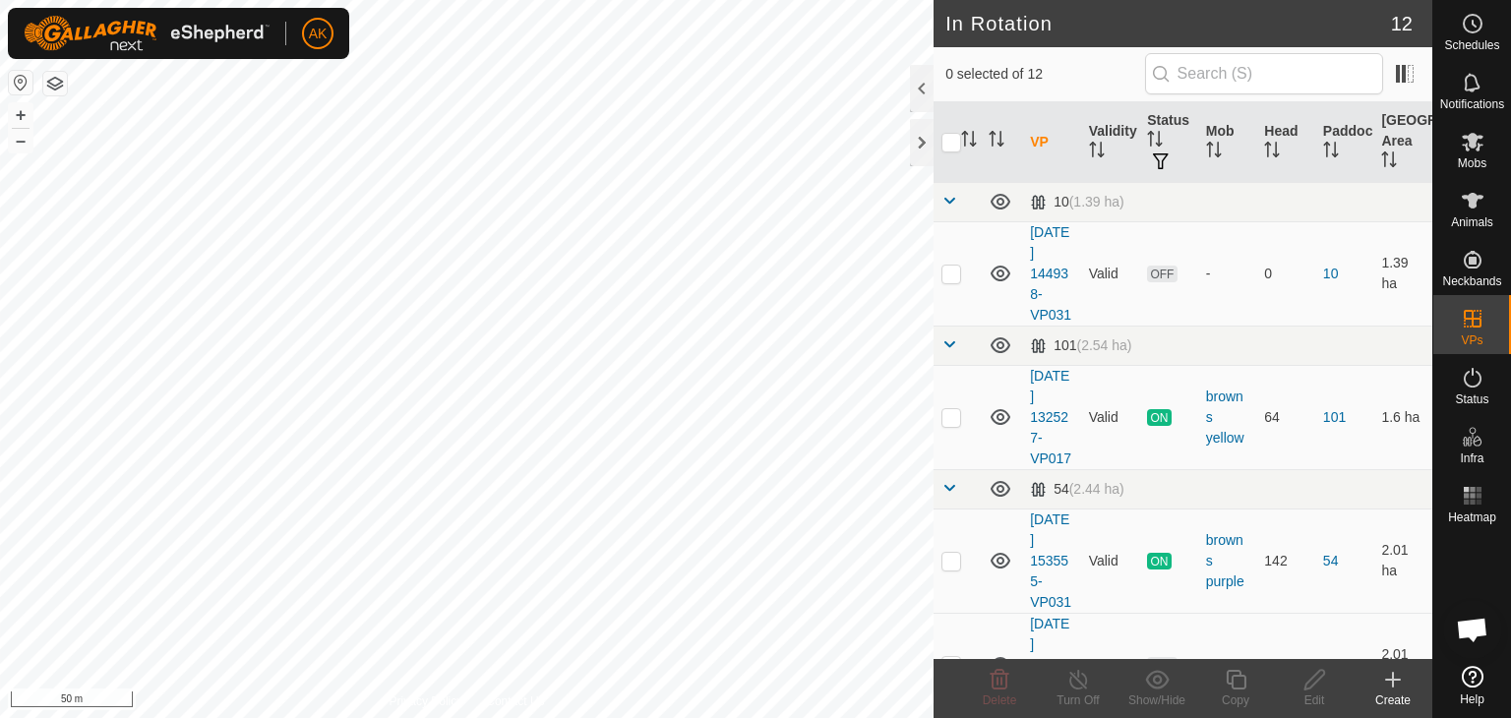
checkbox input "true"
click at [1243, 677] on icon at bounding box center [1236, 680] width 25 height 24
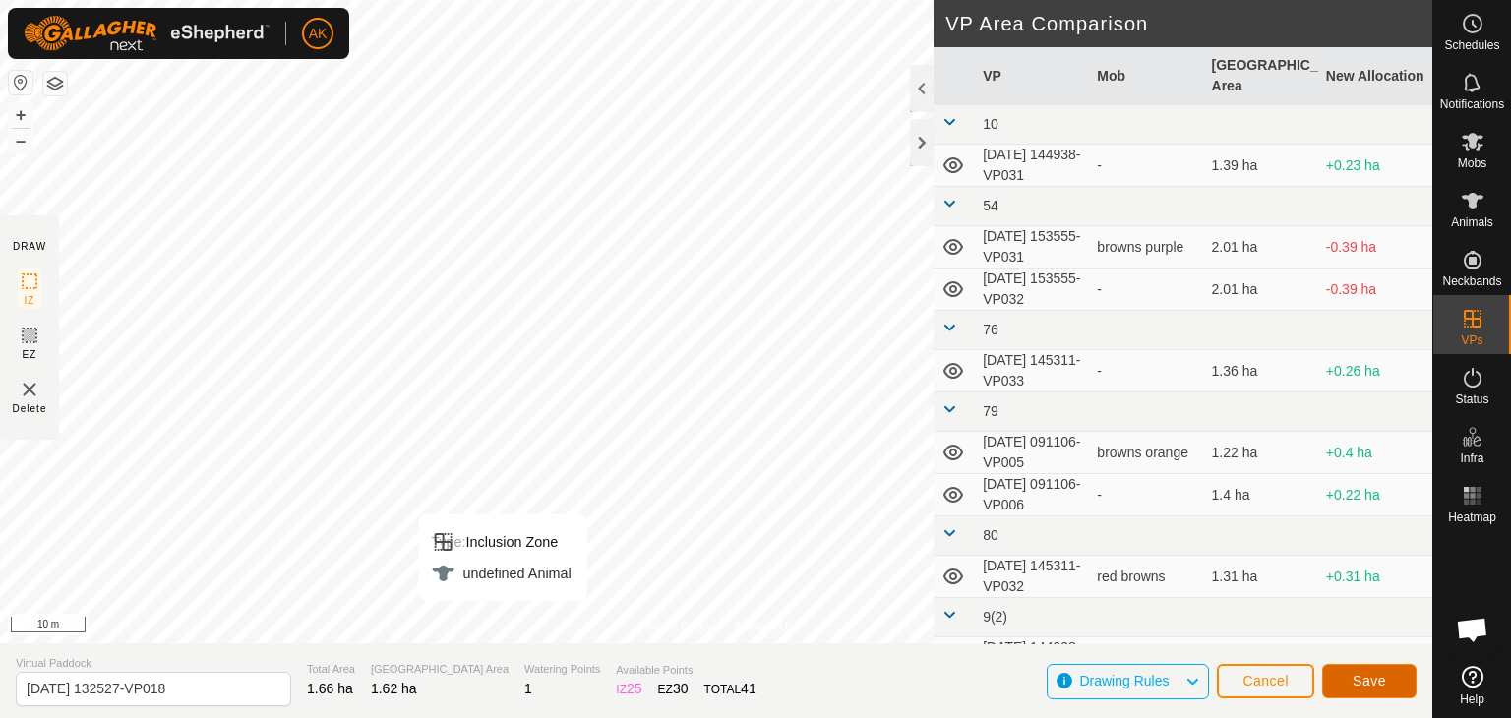
click at [1396, 686] on button "Save" at bounding box center [1369, 681] width 94 height 34
